Goal: Transaction & Acquisition: Obtain resource

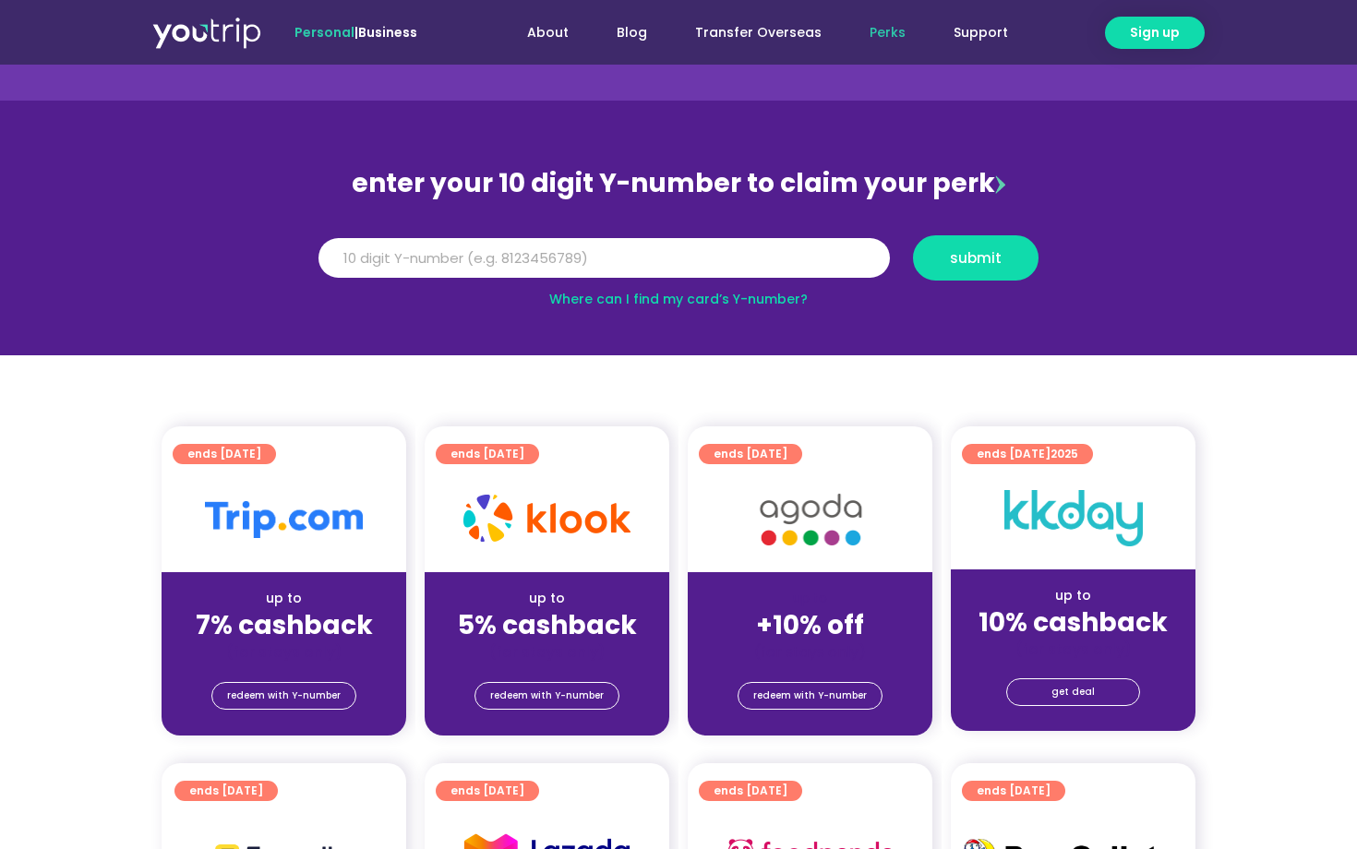
scroll to position [106, 0]
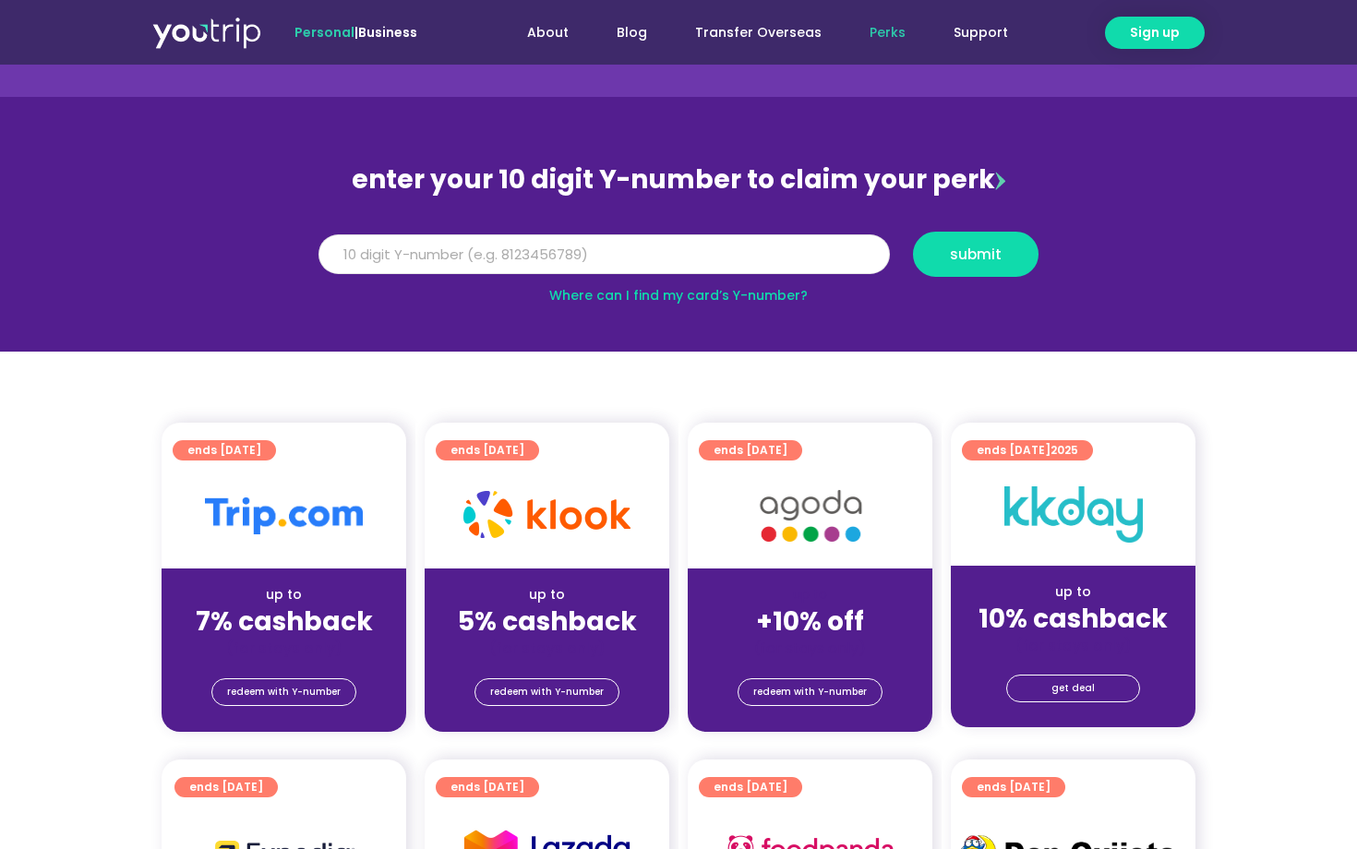
click at [635, 265] on input "Y Number" at bounding box center [603, 254] width 571 height 41
click at [579, 263] on input "Y Number" at bounding box center [603, 254] width 571 height 41
drag, startPoint x: 518, startPoint y: 269, endPoint x: 306, endPoint y: 271, distance: 211.3
click at [307, 271] on div "Y Number 813" at bounding box center [604, 254] width 594 height 45
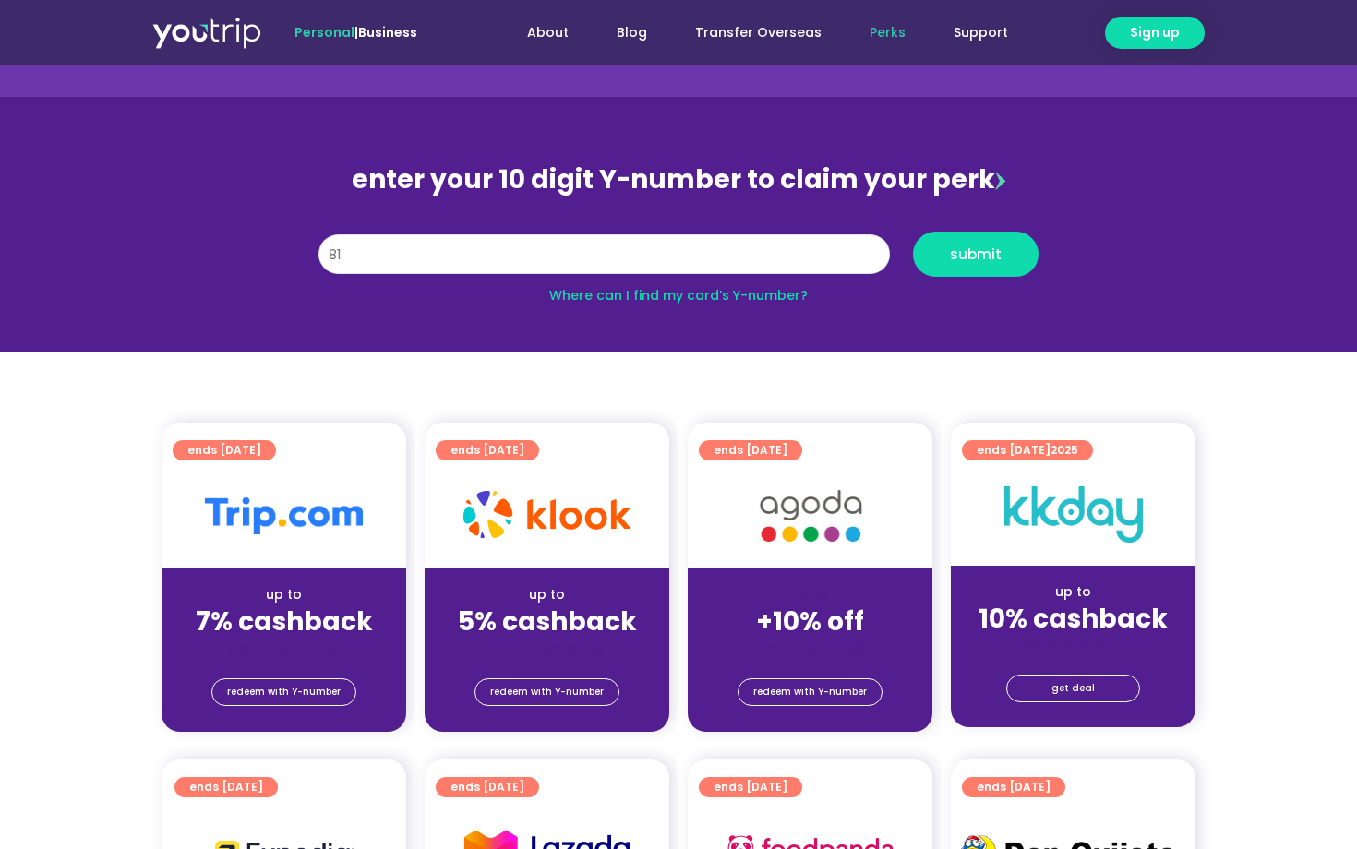
type input "8"
paste input "-8136096844"
drag, startPoint x: 391, startPoint y: 245, endPoint x: 396, endPoint y: 255, distance: 10.3
click at [391, 245] on input "-8136096844" at bounding box center [603, 254] width 571 height 41
click at [391, 256] on input "-8136096844" at bounding box center [603, 254] width 571 height 41
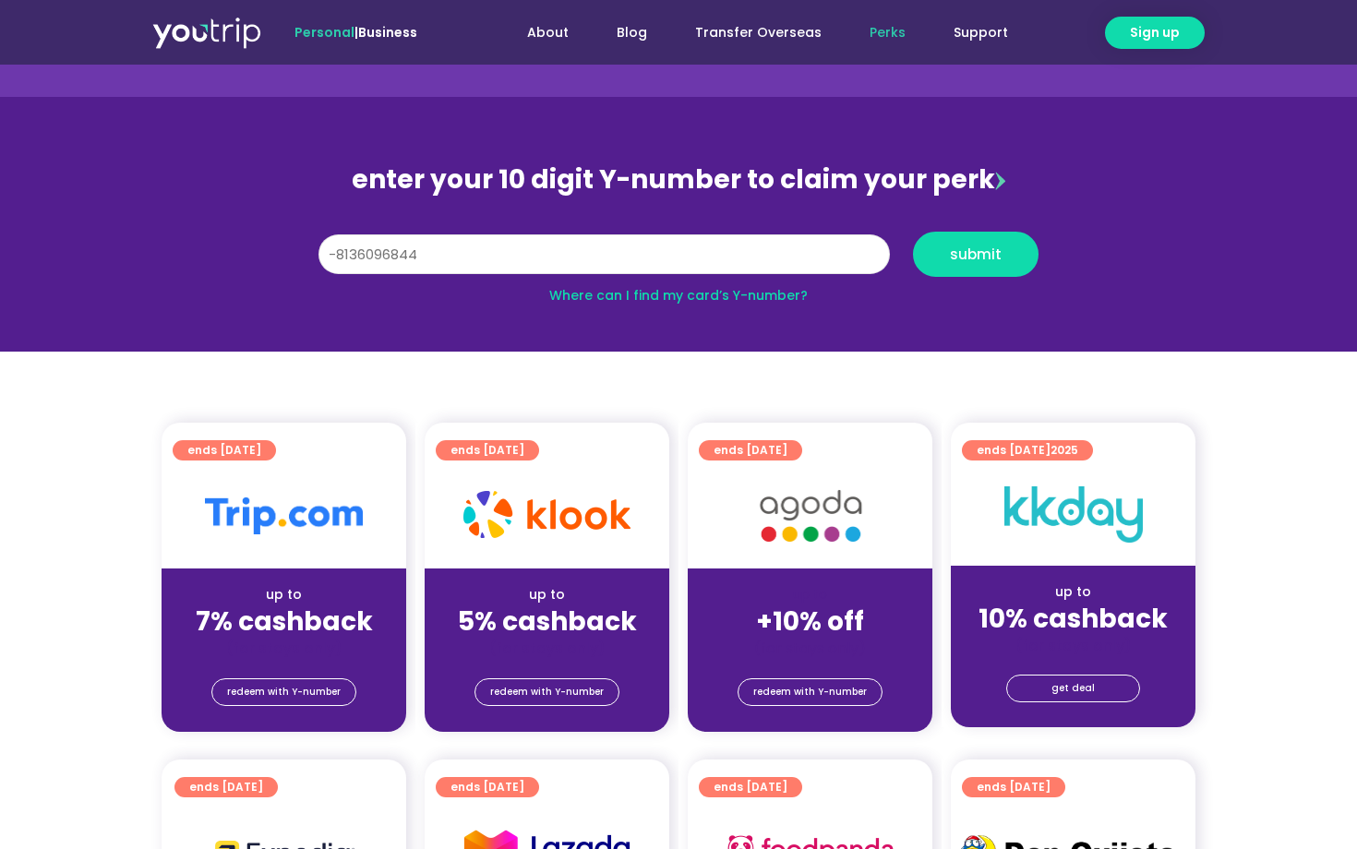
click at [391, 256] on input "-8136096844" at bounding box center [603, 254] width 571 height 41
click at [437, 255] on input "-8136096844" at bounding box center [603, 254] width 571 height 41
click at [337, 257] on input "-8136096844" at bounding box center [603, 254] width 571 height 41
type input "8136096844"
click at [984, 260] on span "submit" at bounding box center [976, 254] width 52 height 14
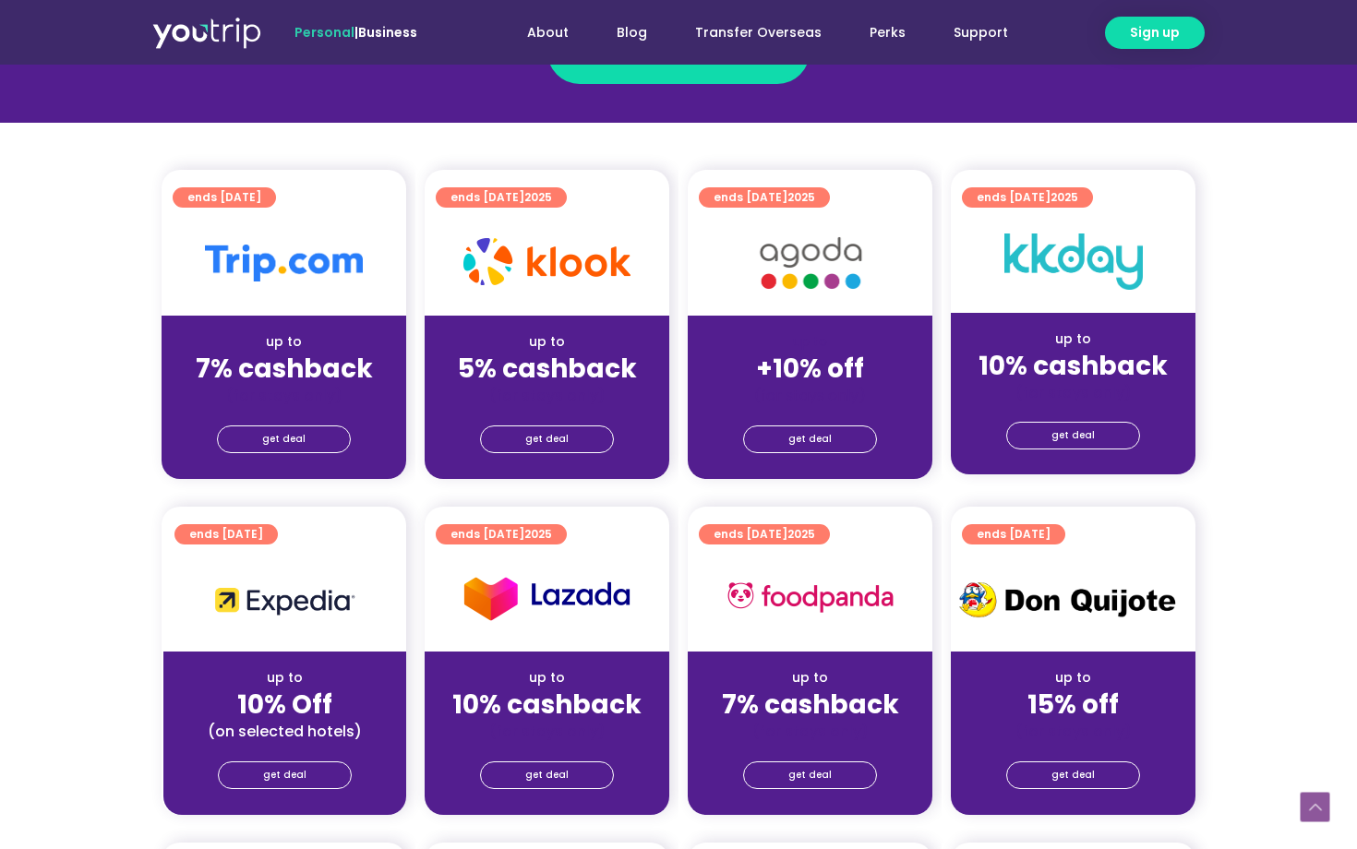
scroll to position [380, 0]
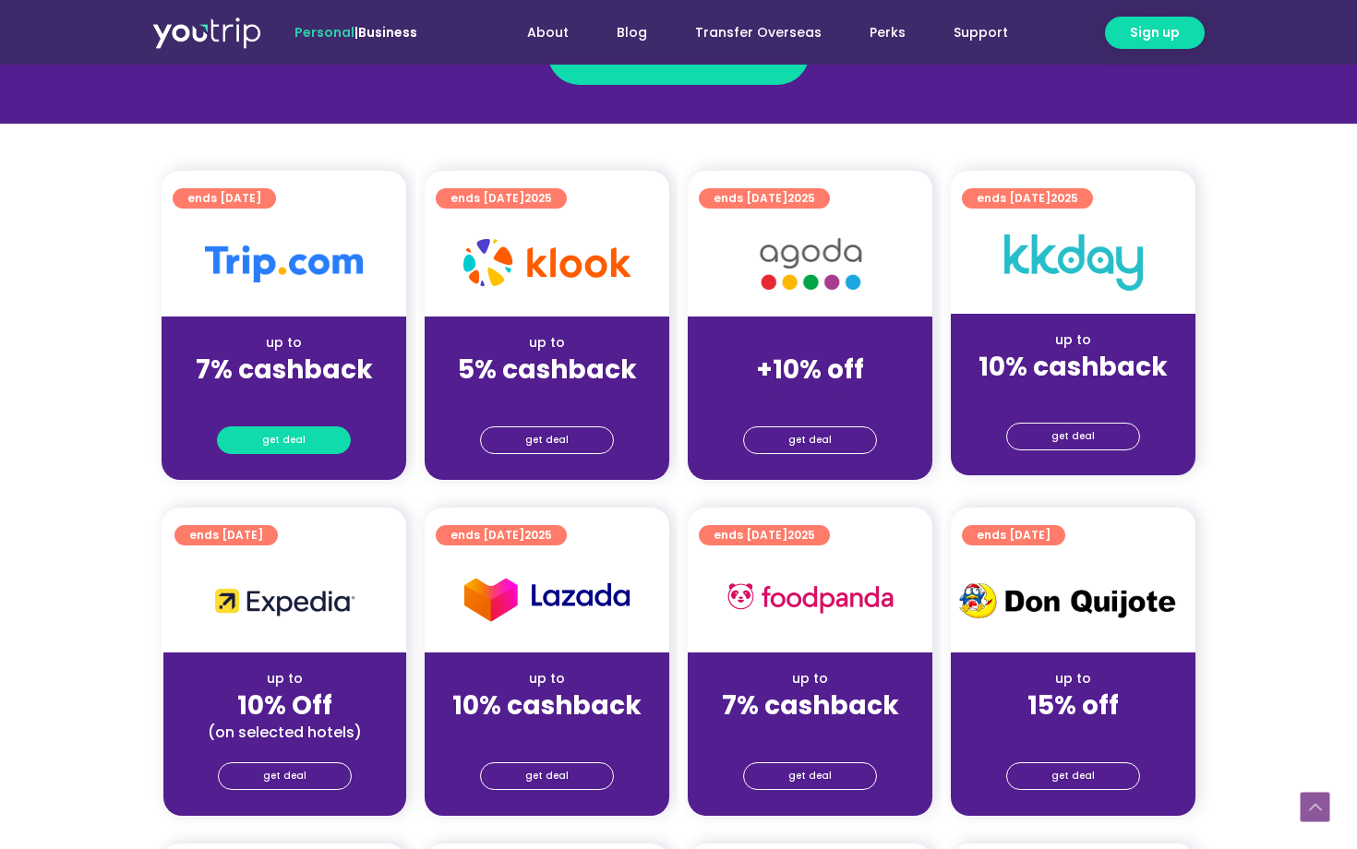
click at [310, 453] on link "get deal" at bounding box center [284, 440] width 134 height 28
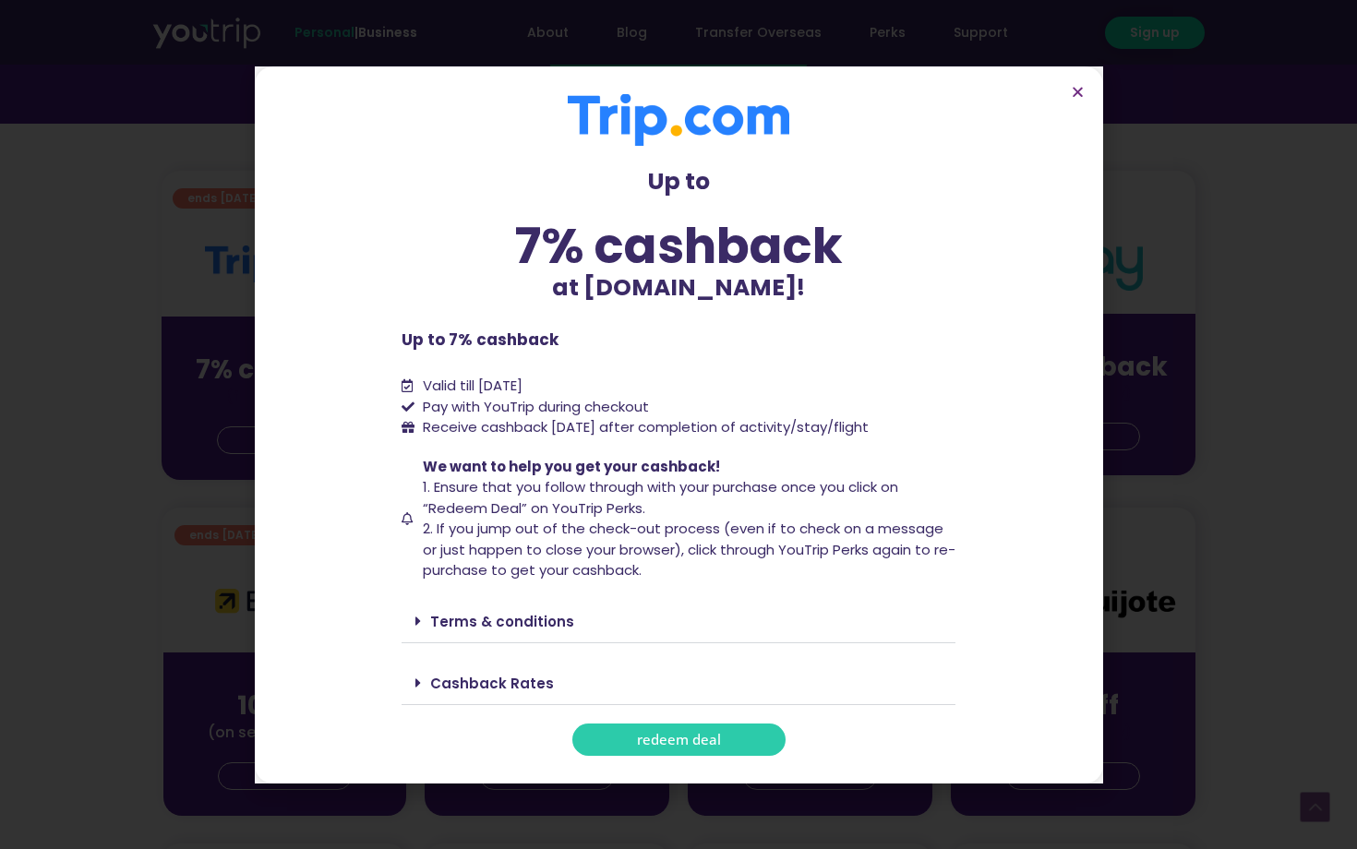
click at [671, 742] on span "redeem deal" at bounding box center [679, 740] width 84 height 14
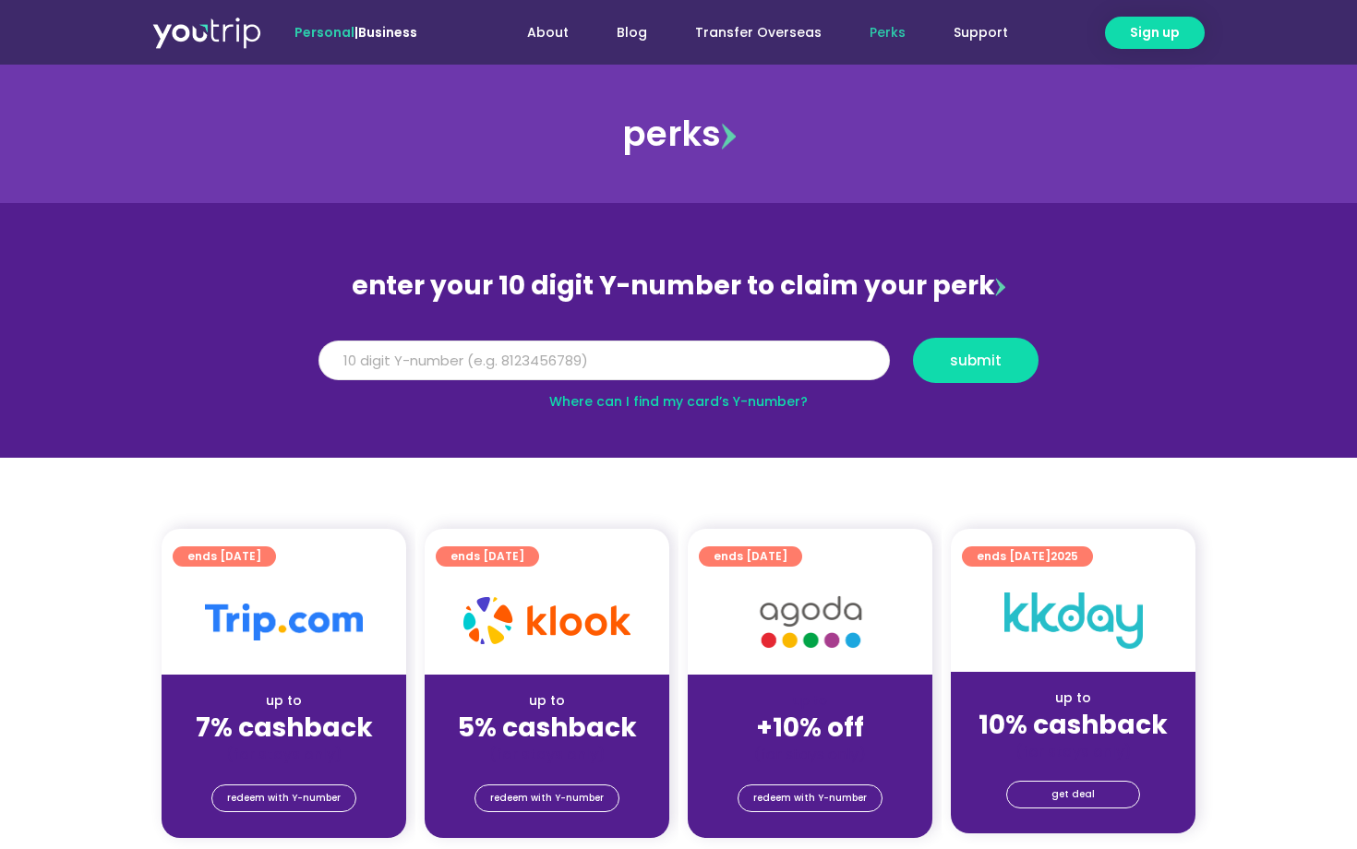
click at [577, 357] on input "Y Number" at bounding box center [603, 361] width 571 height 41
paste input "-8136096844"
click at [336, 361] on input "-8136096844" at bounding box center [603, 361] width 571 height 41
type input "8136096844"
click at [993, 371] on button "submit" at bounding box center [976, 360] width 126 height 45
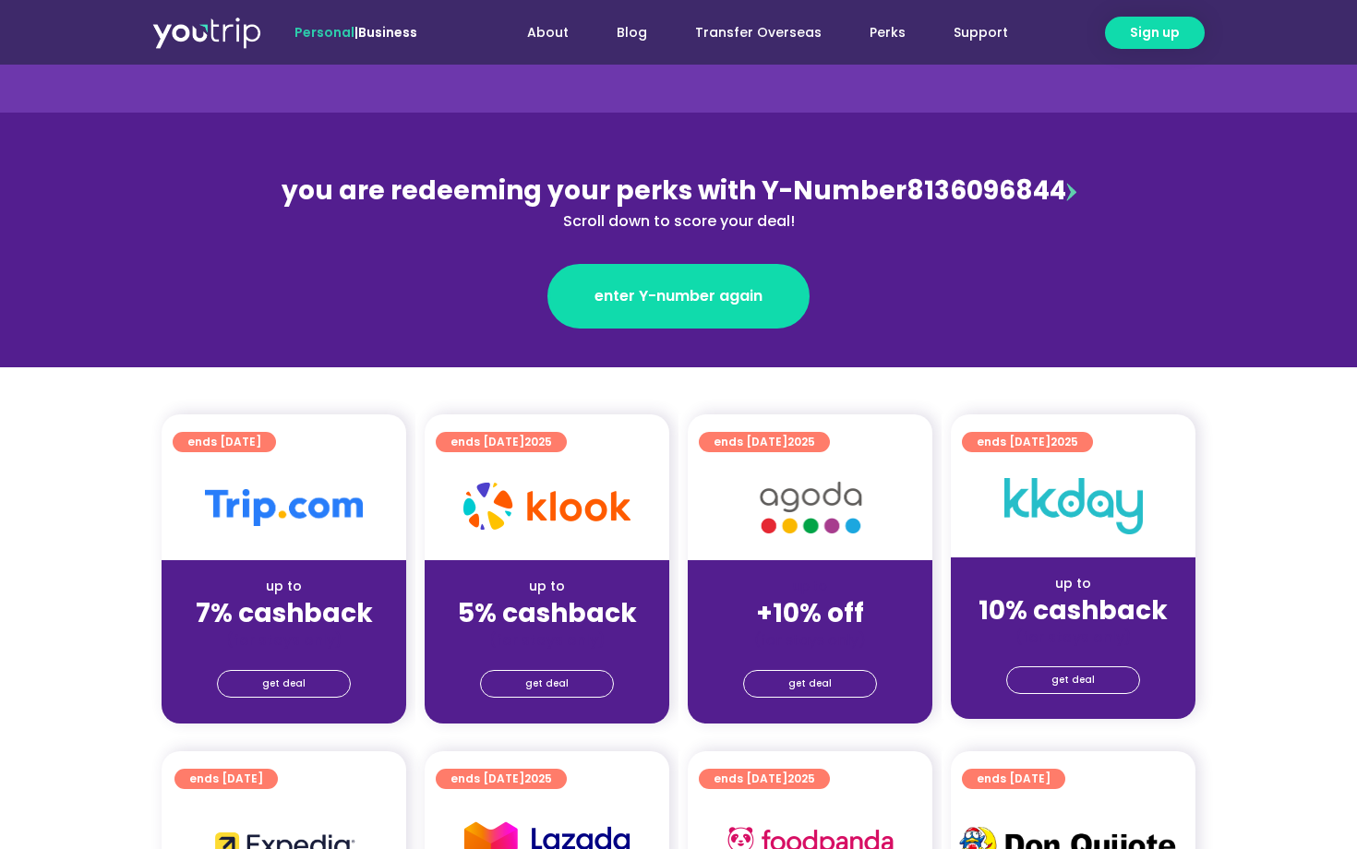
scroll to position [146, 0]
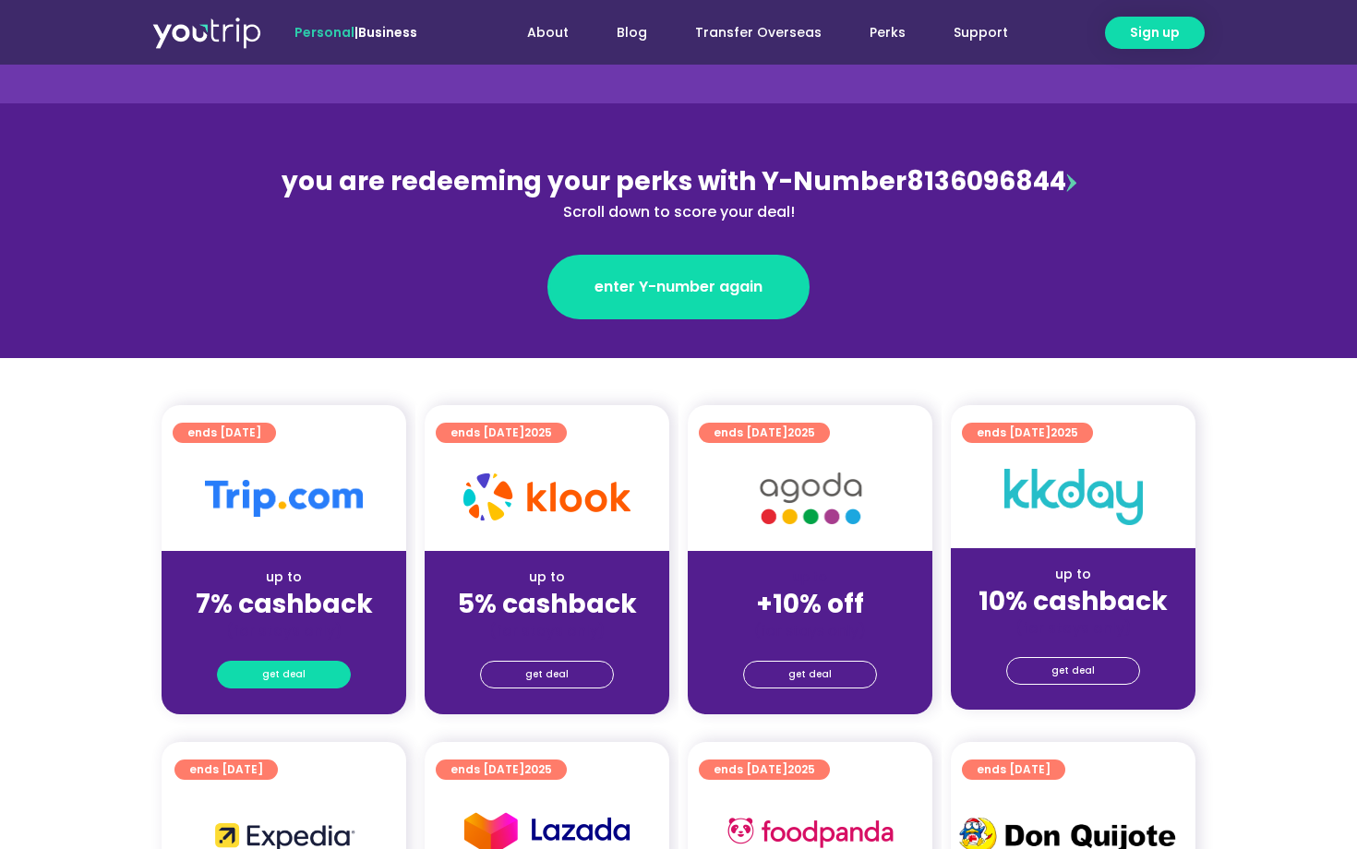
click at [299, 675] on span "get deal" at bounding box center [283, 675] width 43 height 26
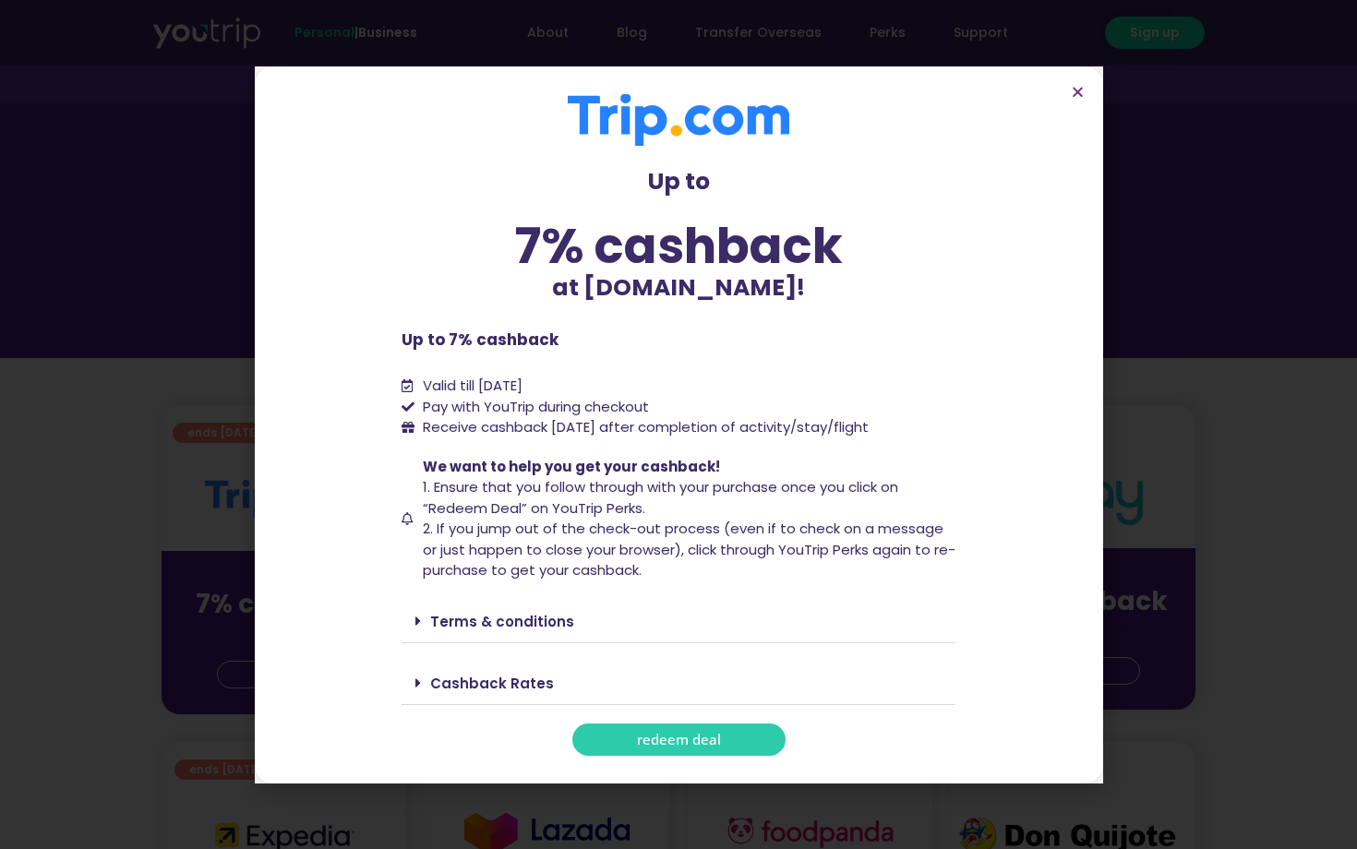
click at [533, 620] on link "Terms & conditions" at bounding box center [502, 621] width 144 height 19
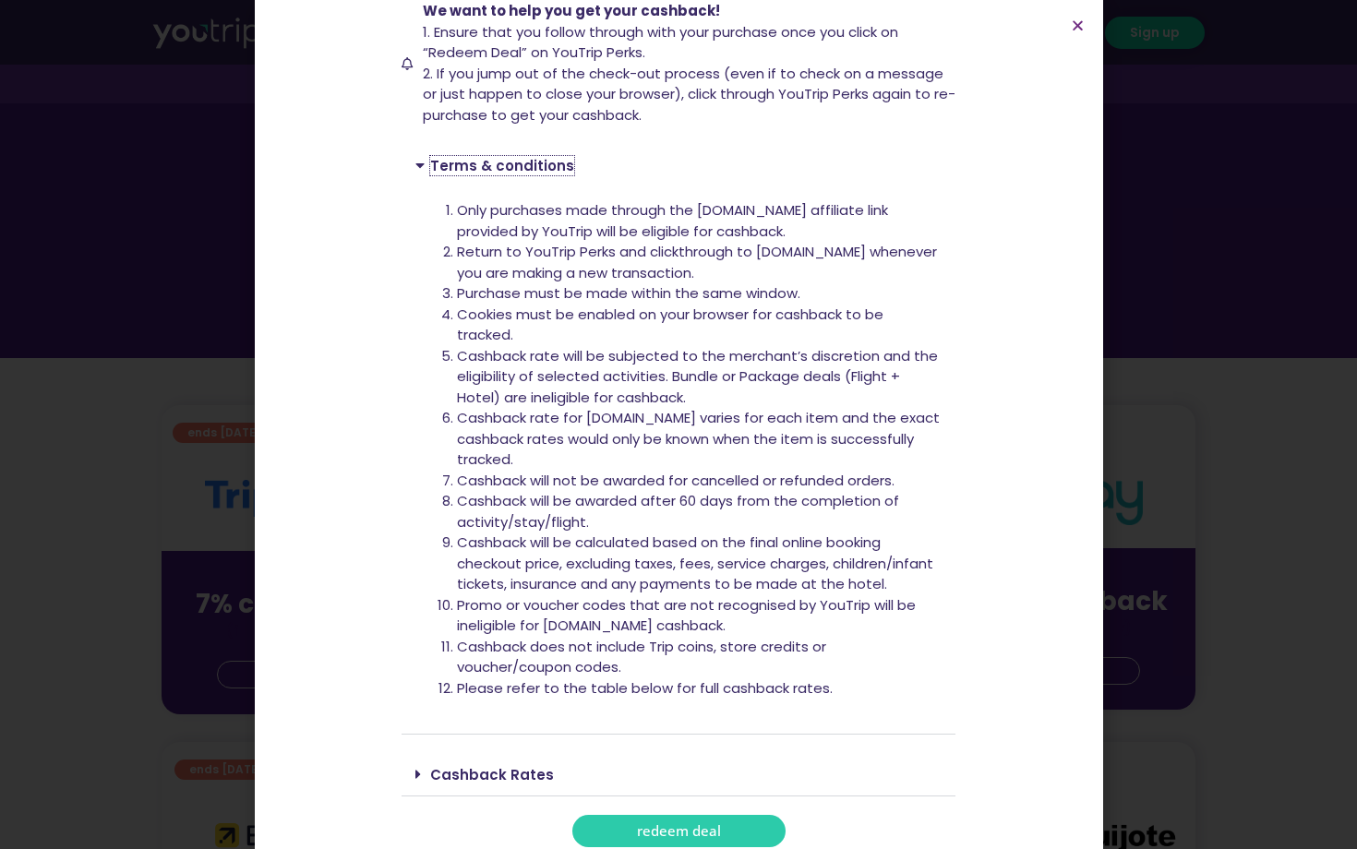
scroll to position [415, 0]
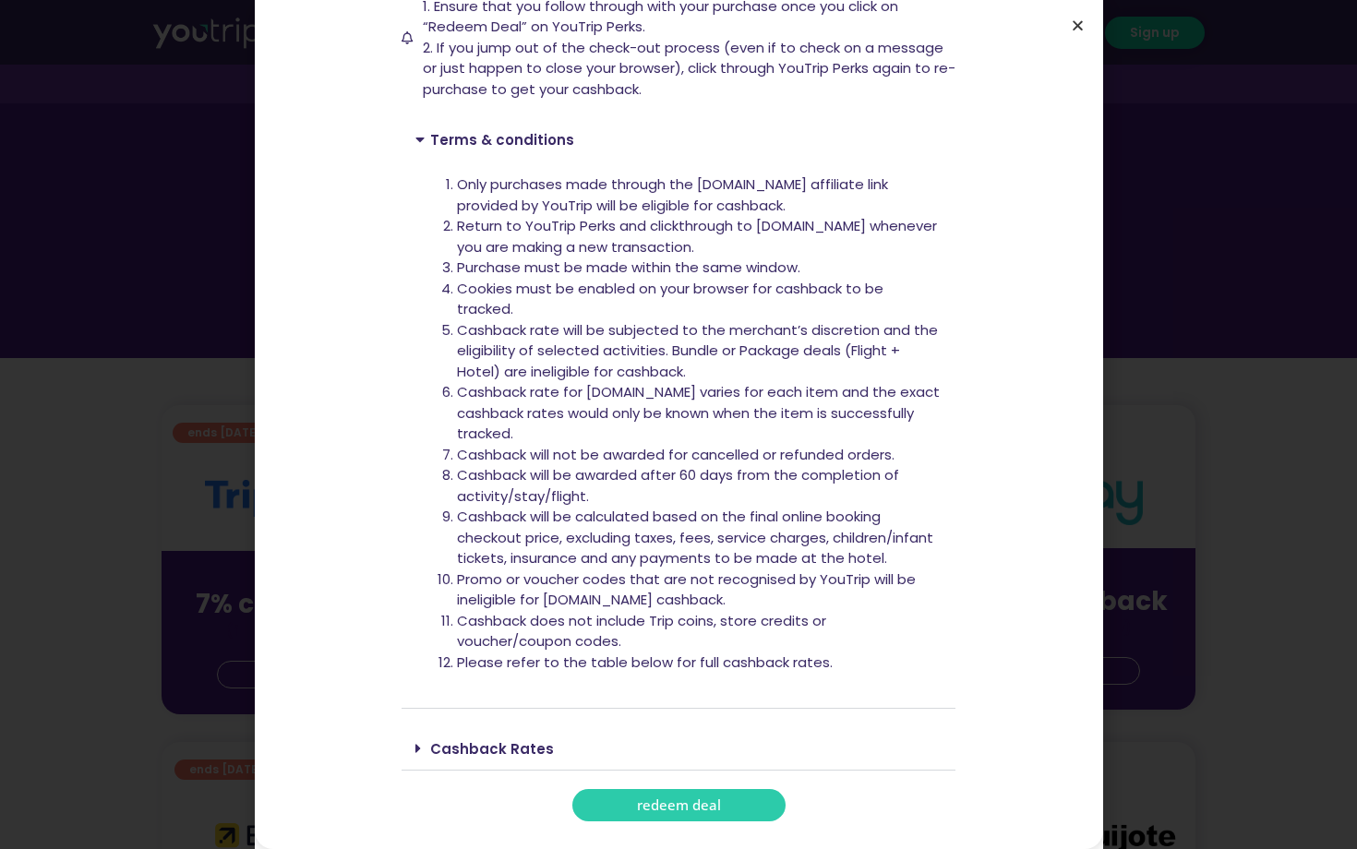
click at [1079, 24] on icon "Close" at bounding box center [1078, 25] width 14 height 14
